Goal: Transaction & Acquisition: Purchase product/service

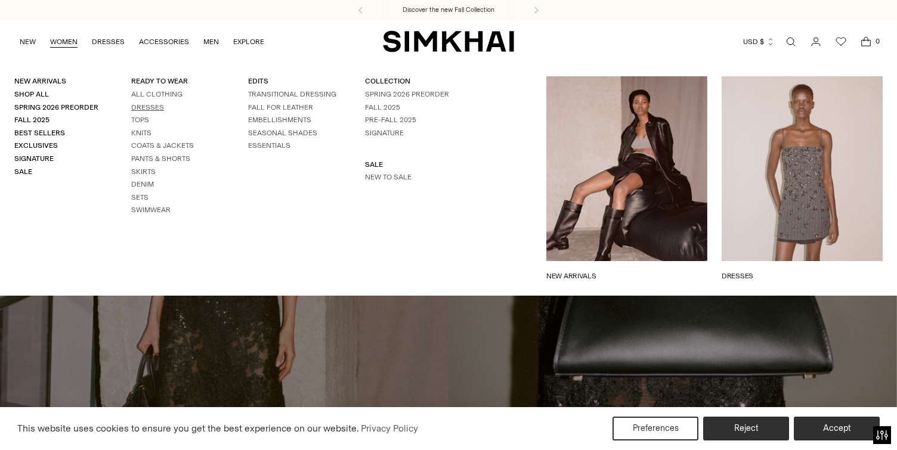
click at [148, 103] on link "Dresses" at bounding box center [147, 107] width 33 height 8
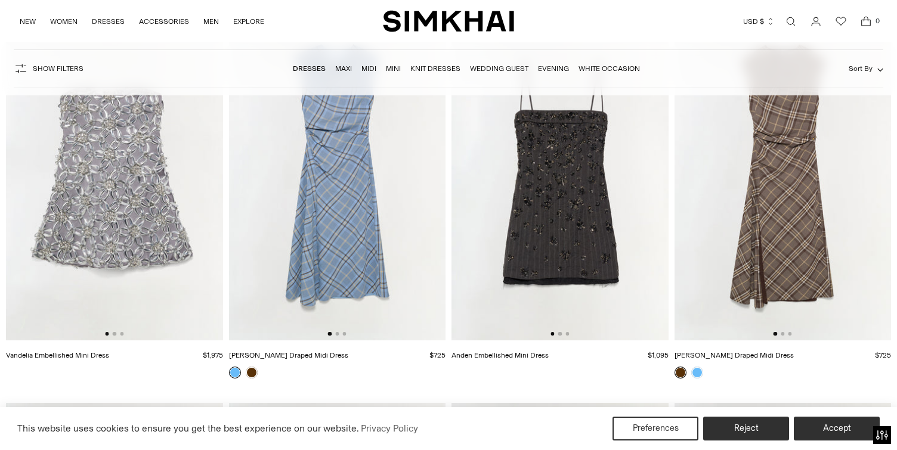
scroll to position [507, 0]
